Goal: Task Accomplishment & Management: Manage account settings

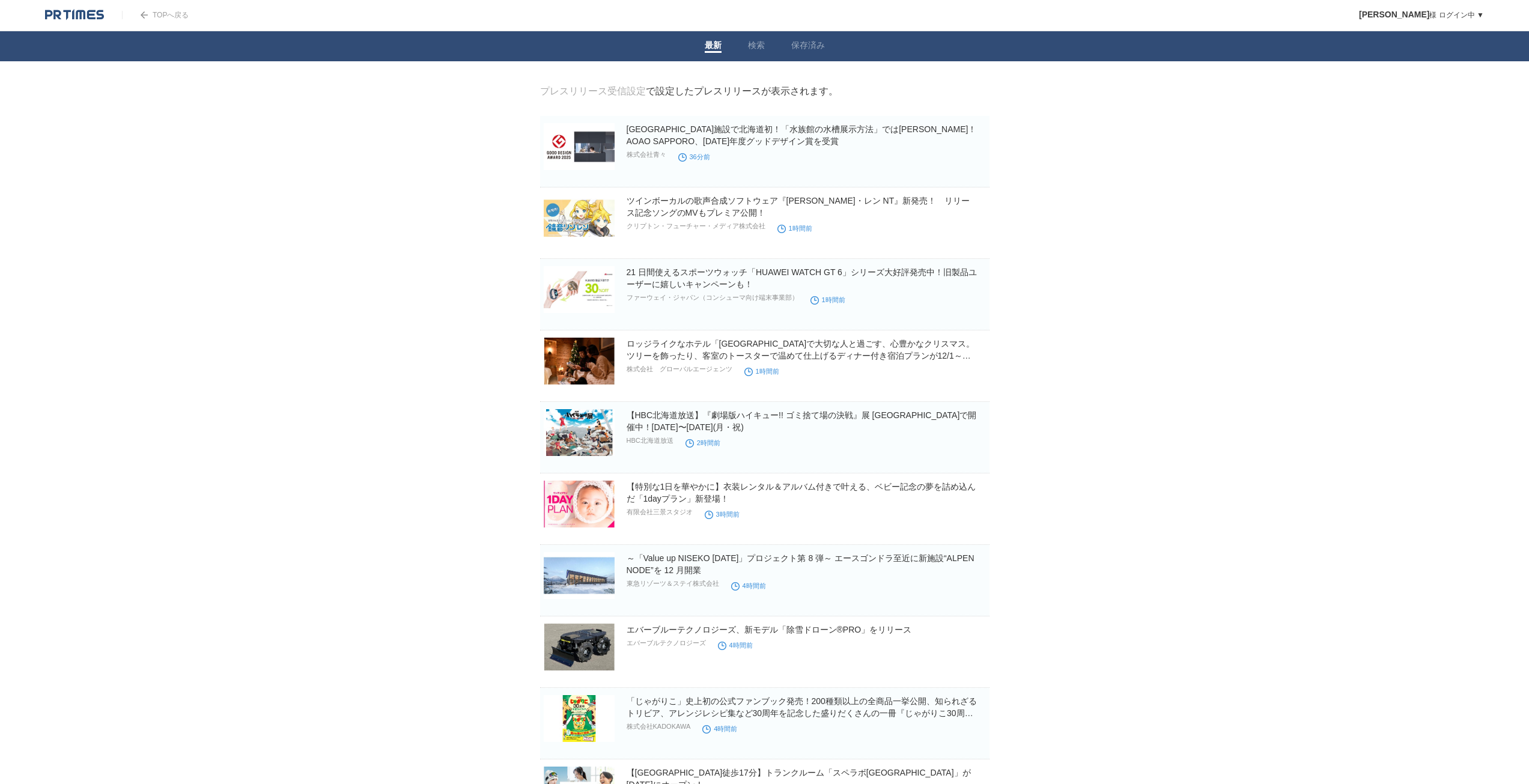
click at [172, 13] on link "TOPへ戻る" at bounding box center [156, 15] width 67 height 9
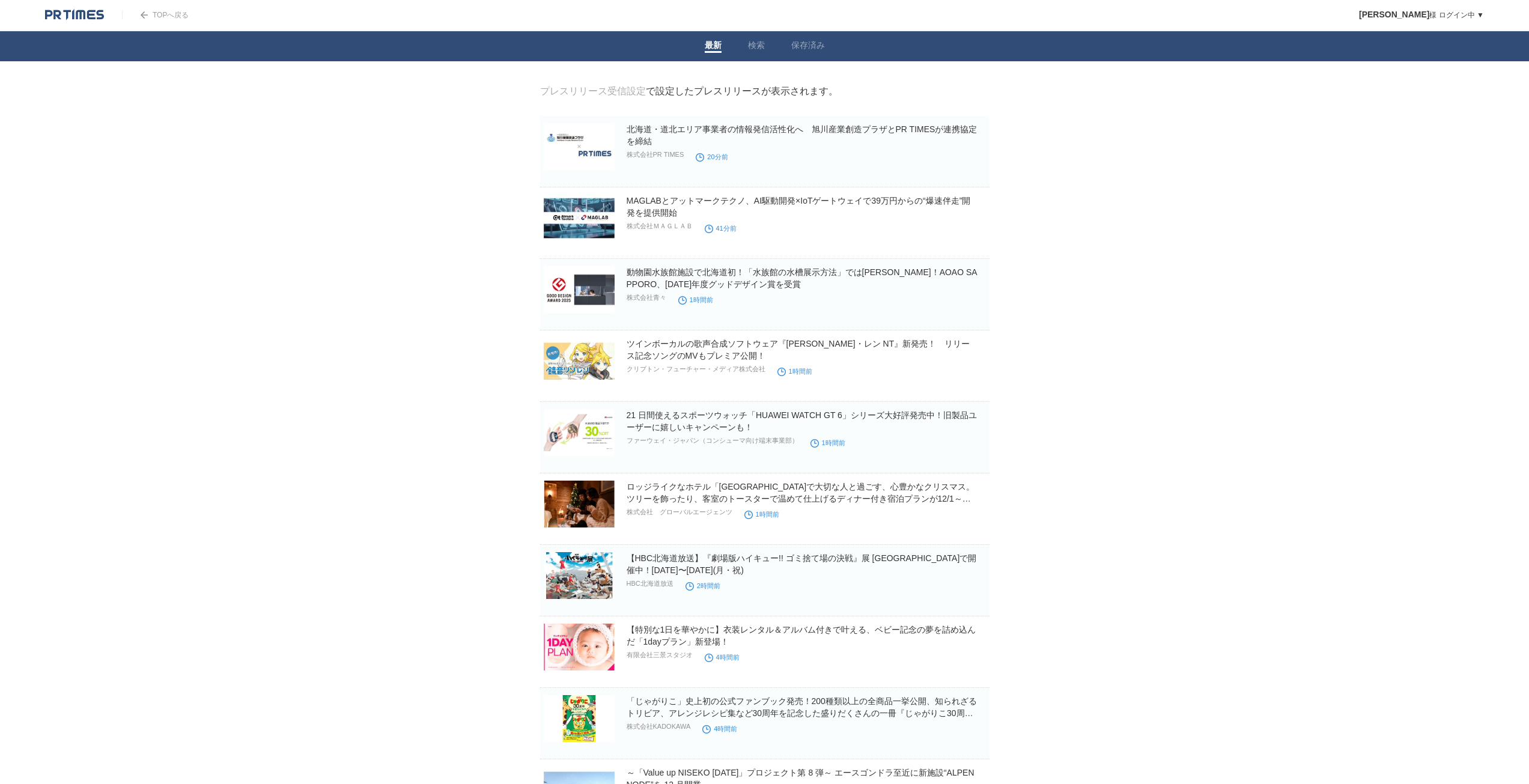
click at [151, 17] on link "TOPへ戻る" at bounding box center [156, 15] width 67 height 9
click at [629, 90] on link "プレスリリース受信設定" at bounding box center [592, 91] width 105 height 10
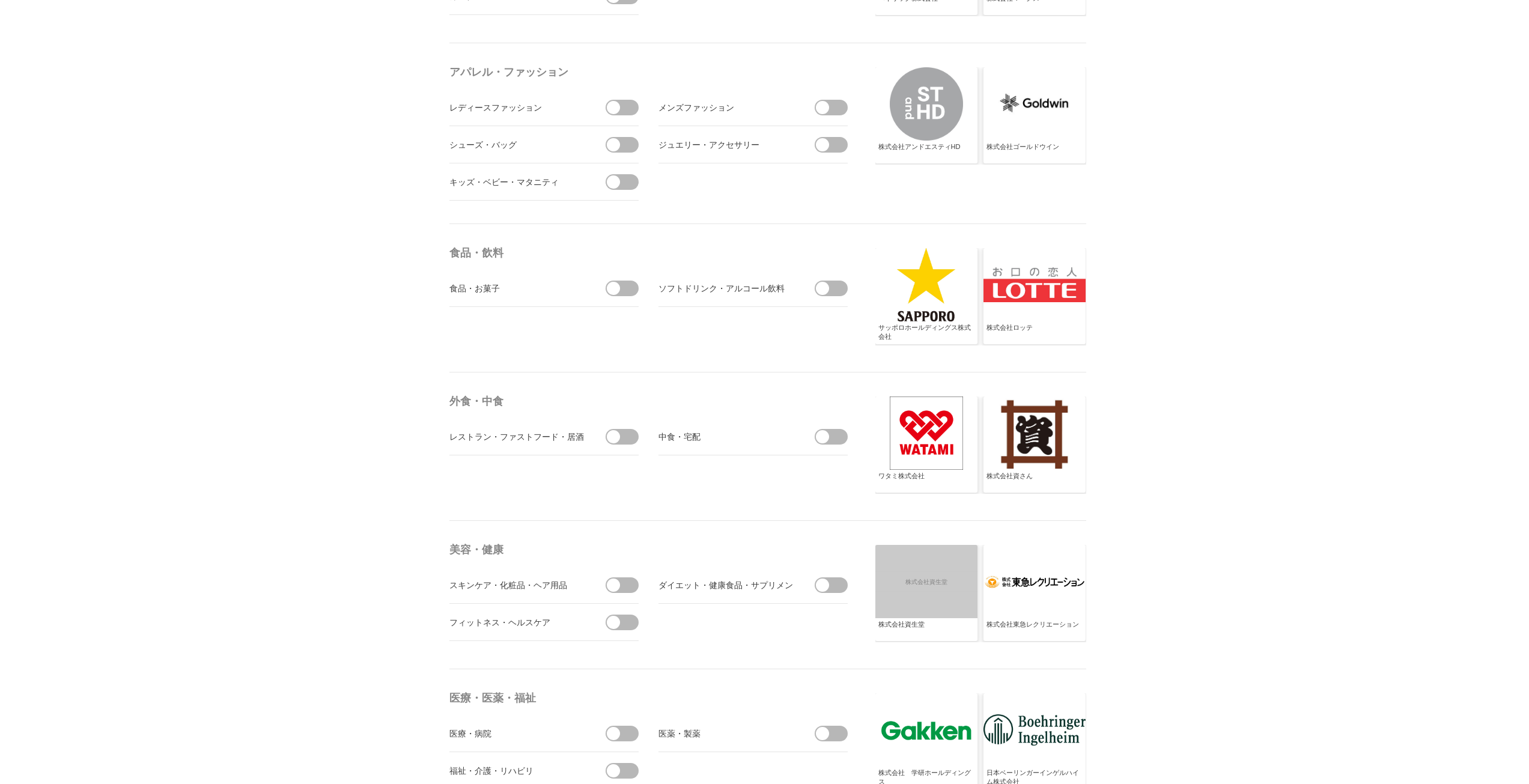
scroll to position [1802, 0]
click at [826, 290] on span at bounding box center [822, 287] width 14 height 14
click at [0, 0] on input "checkbox" at bounding box center [0, 0] width 0 height 0
click at [618, 286] on span at bounding box center [613, 287] width 14 height 14
click at [0, 0] on input "checkbox" at bounding box center [0, 0] width 0 height 0
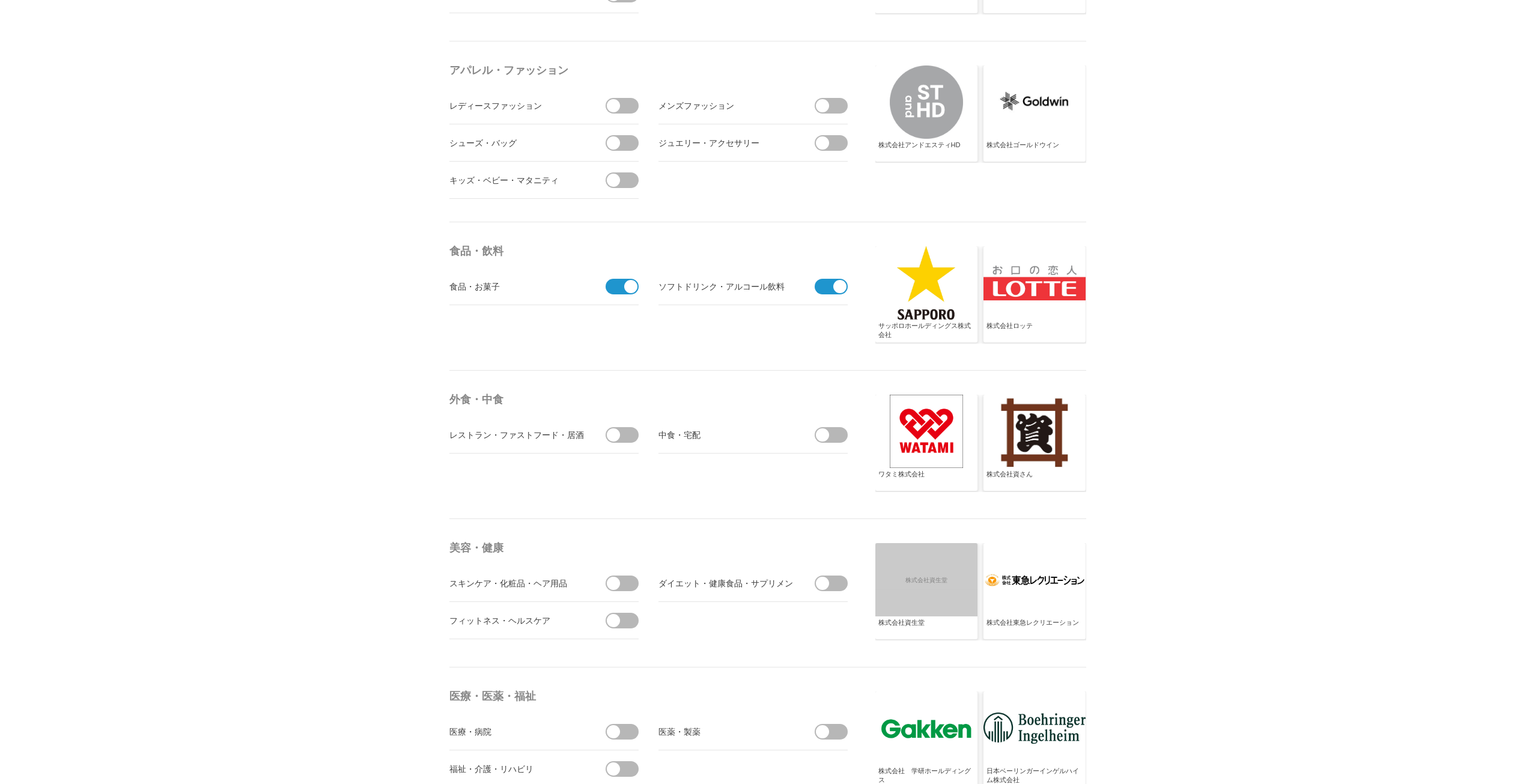
click at [370, 394] on body "TOPへ戻る [PERSON_NAME] ログイン中 ▼ プレスリリース受信設定 フォロー 除外リスト アカウント設定 閲覧履歴 退会手続き PR TIMES…" at bounding box center [764, 682] width 1529 height 4967
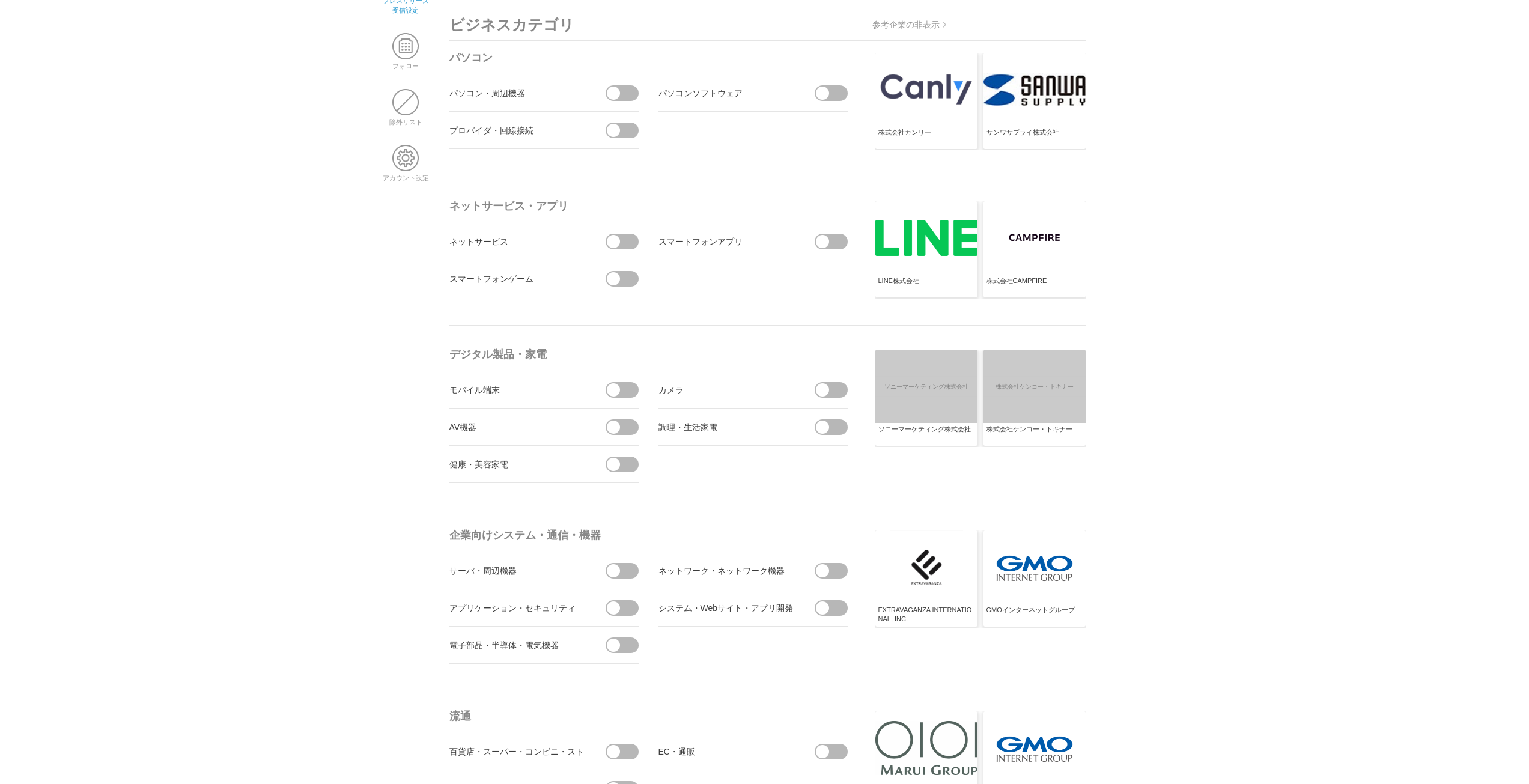
scroll to position [0, 0]
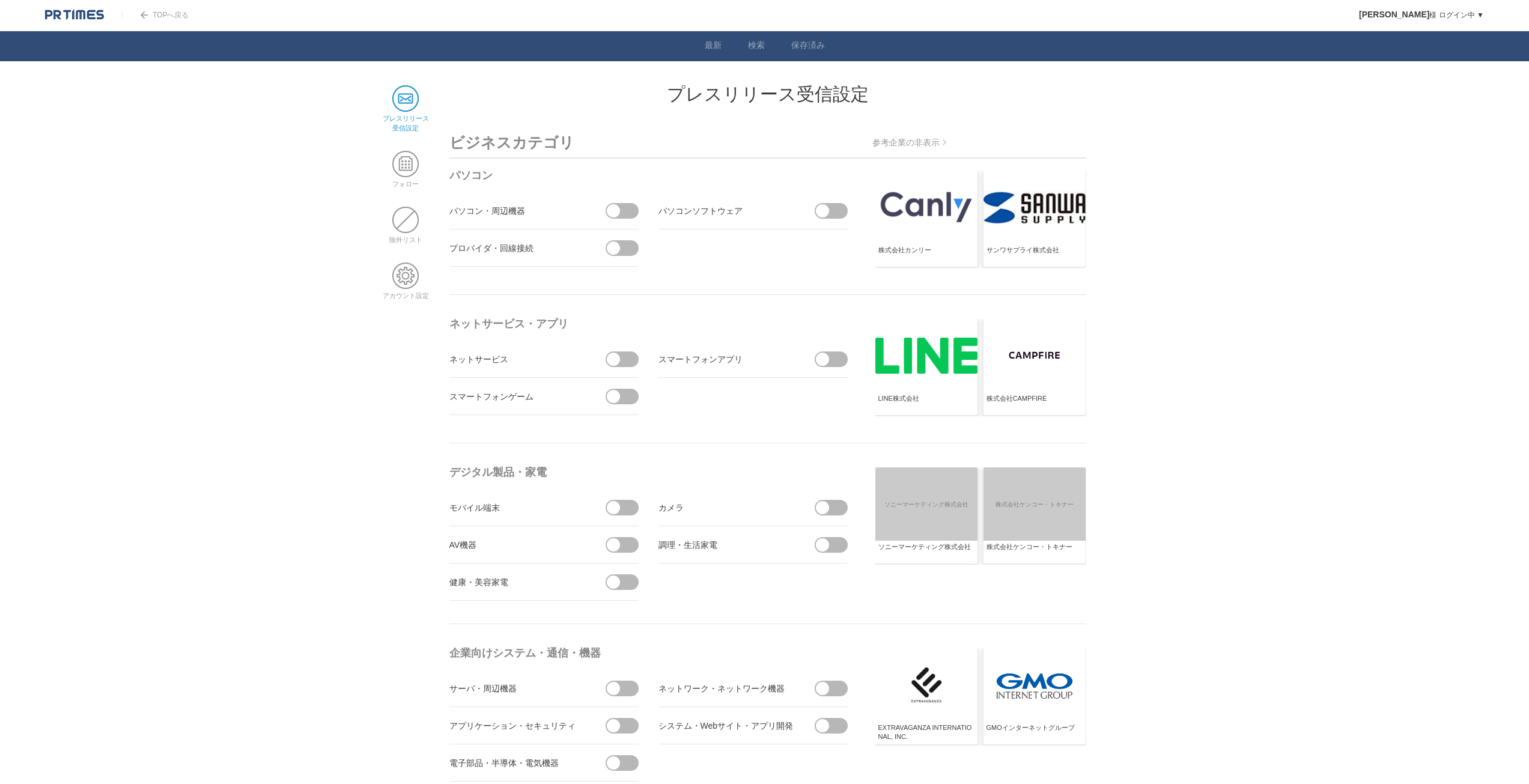
click at [175, 13] on link "TOPへ戻る" at bounding box center [156, 15] width 67 height 9
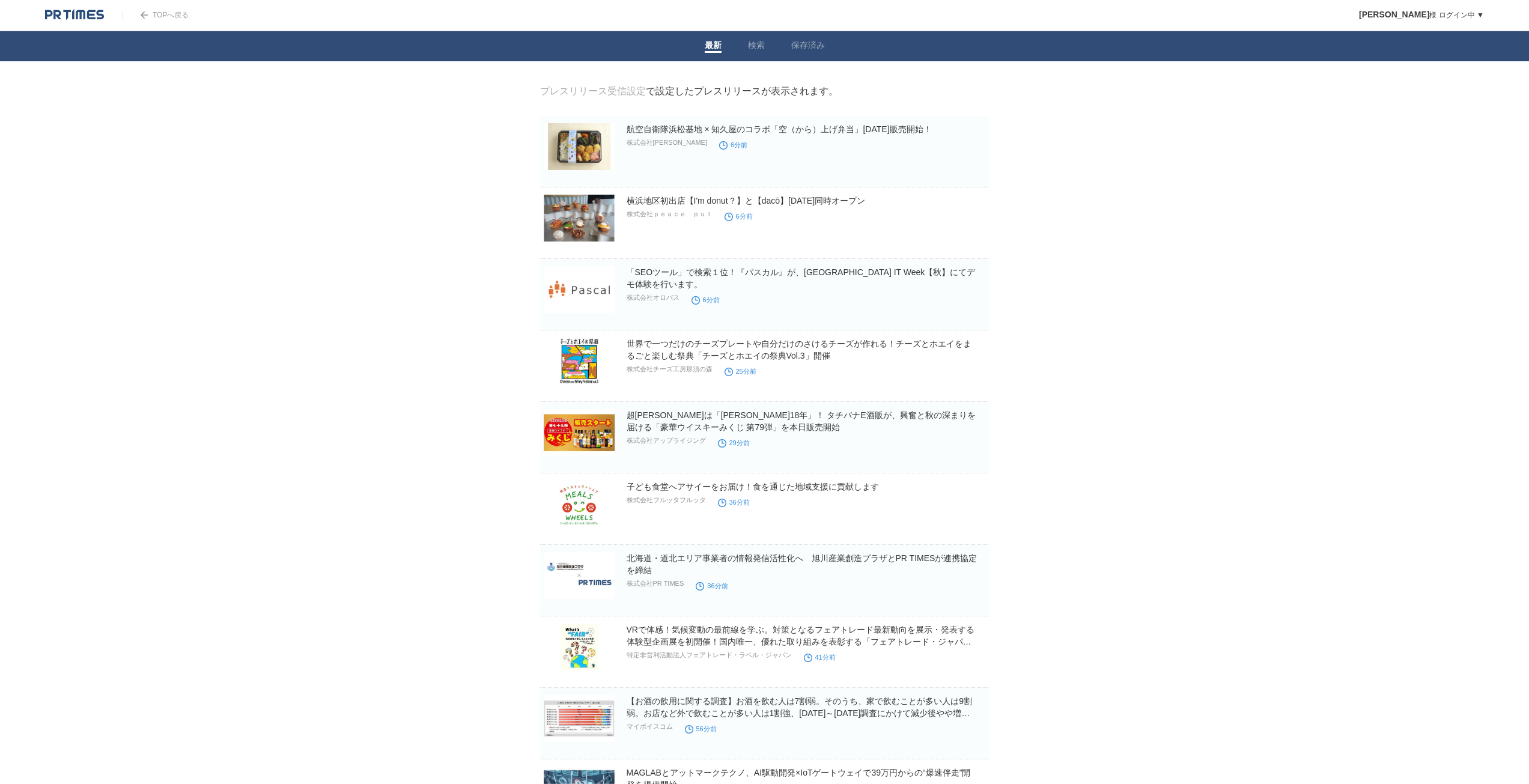
click at [623, 91] on link "プレスリリース受信設定" at bounding box center [592, 91] width 105 height 10
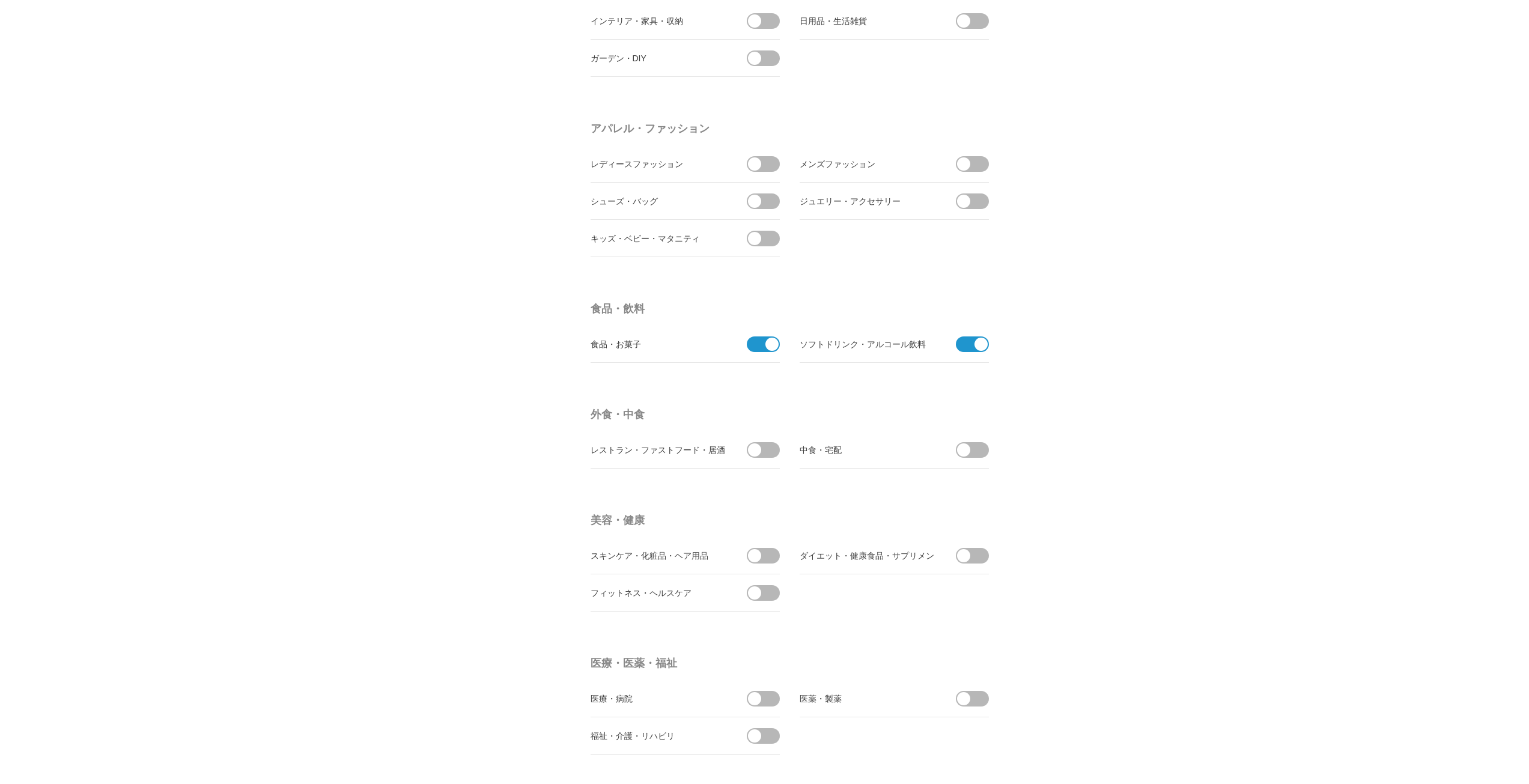
scroll to position [1622, 0]
click at [769, 450] on span at bounding box center [767, 448] width 26 height 16
click at [0, 0] on input "checkbox" at bounding box center [0, 0] width 0 height 0
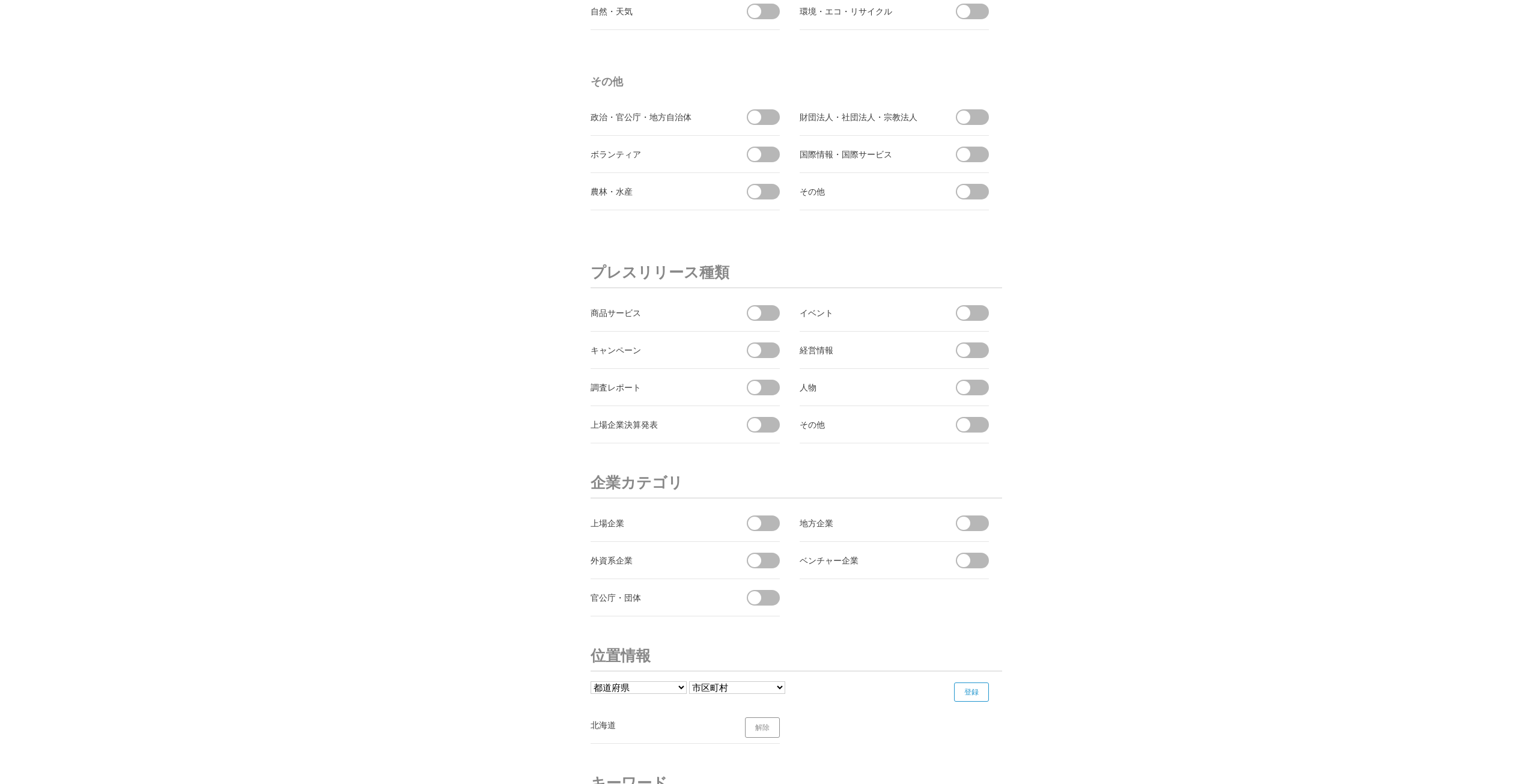
scroll to position [3905, 0]
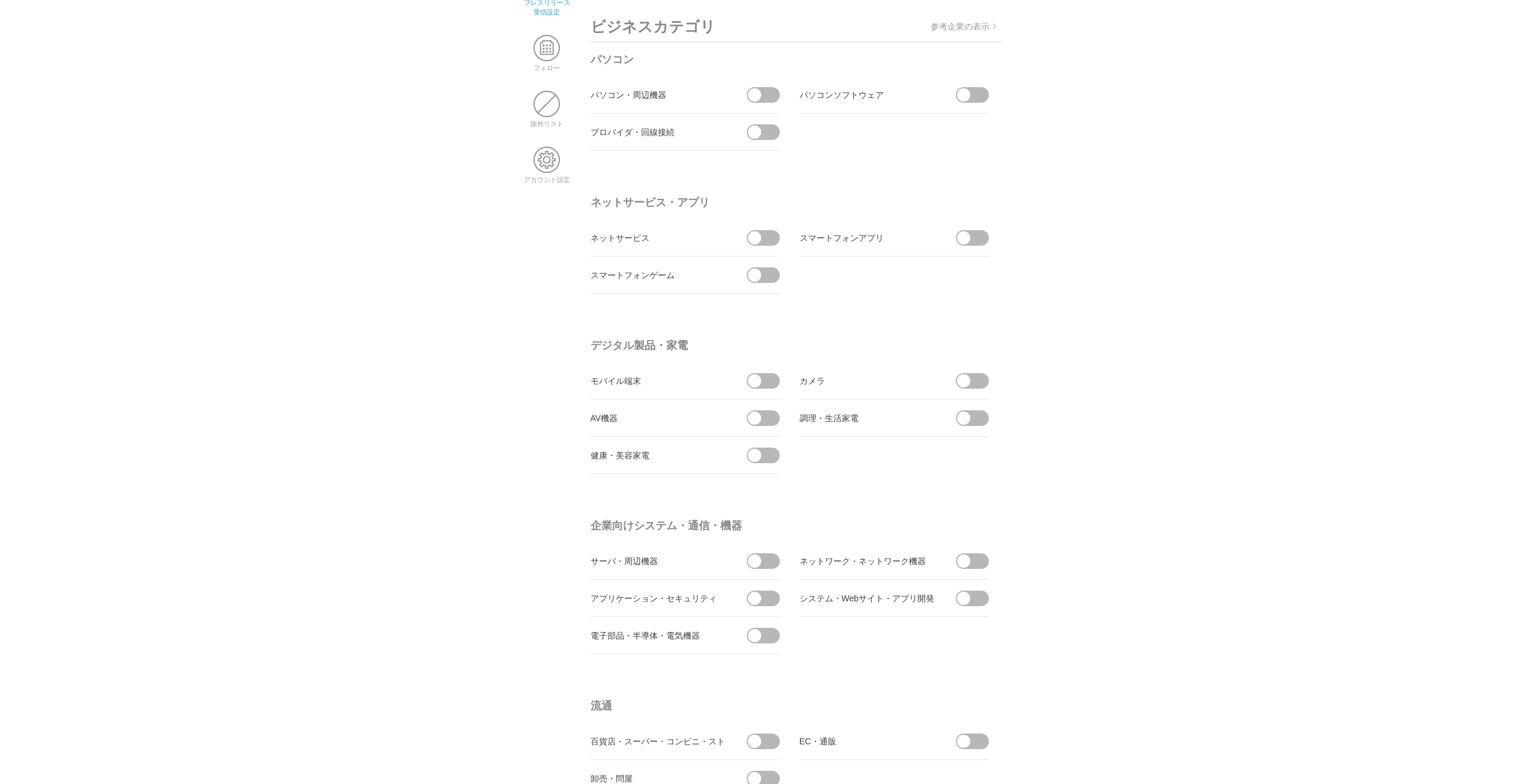
scroll to position [0, 0]
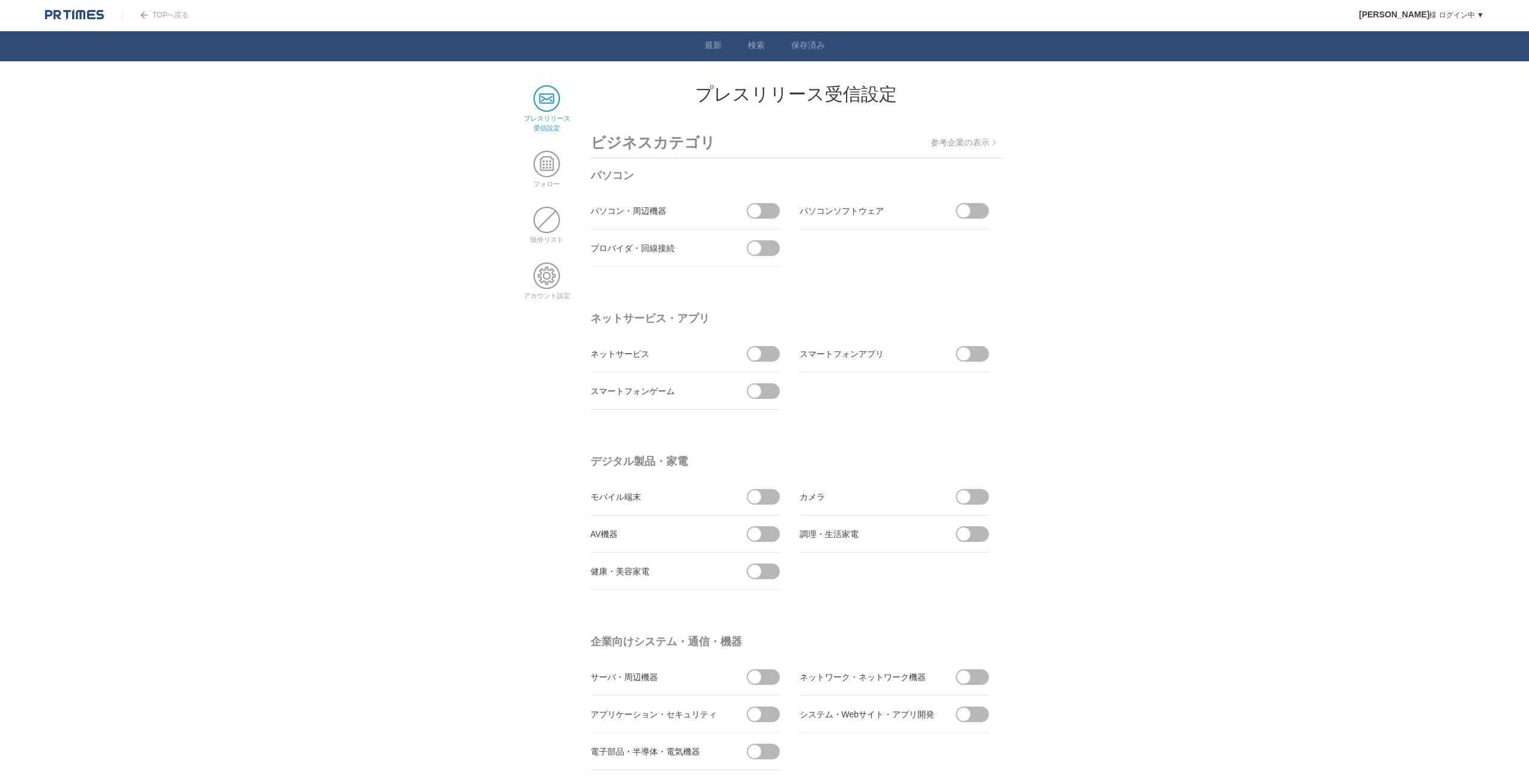
click at [962, 147] on p "参考企業の表示" at bounding box center [964, 143] width 65 height 11
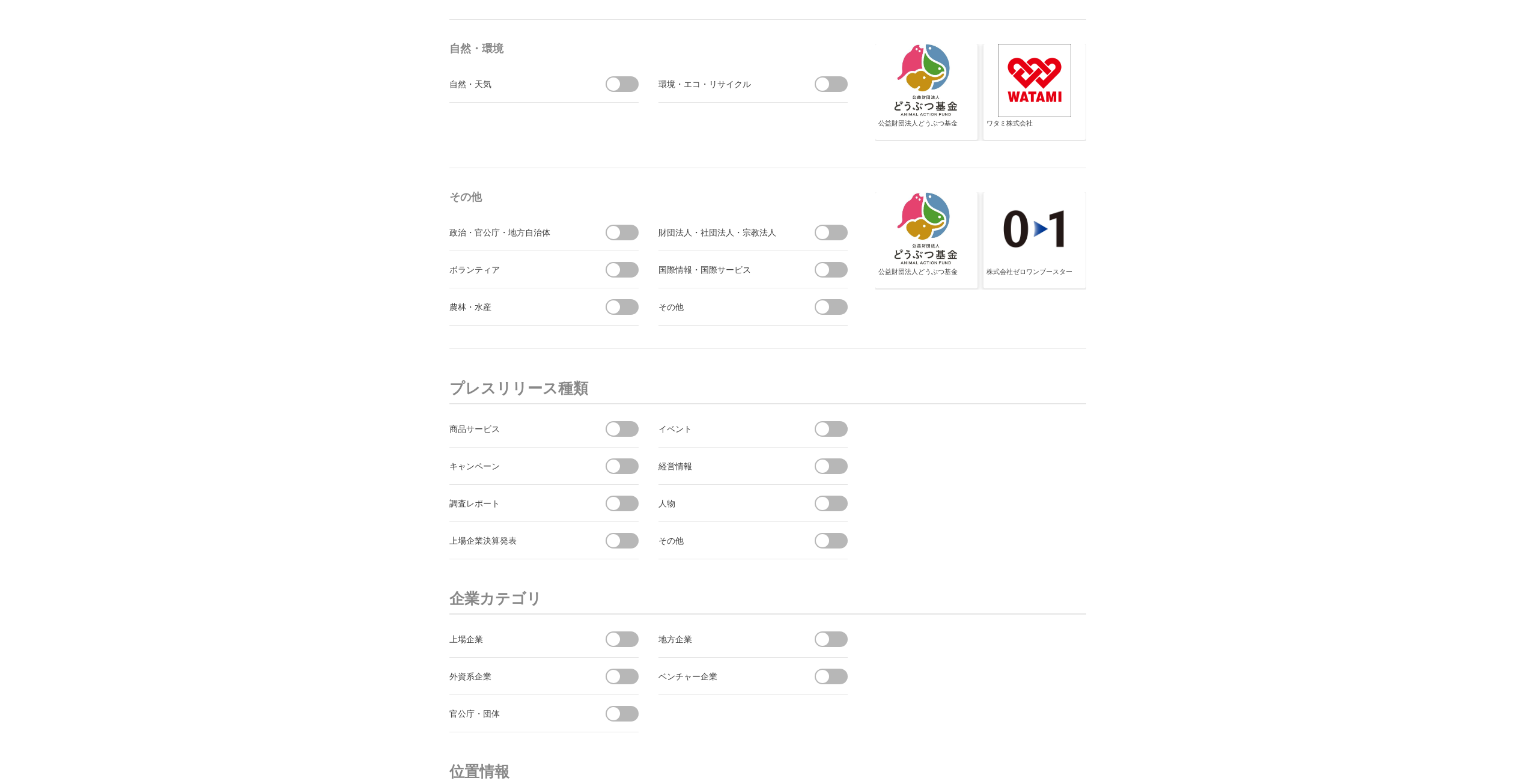
scroll to position [4085, 0]
